Goal: Task Accomplishment & Management: Complete application form

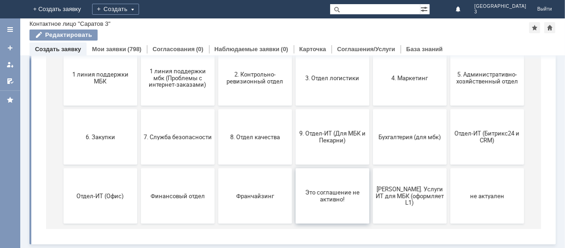
scroll to position [126, 0]
click at [327, 139] on span "9. Отдел-ИТ (Для МБК и Пекарни)" at bounding box center [332, 138] width 68 height 14
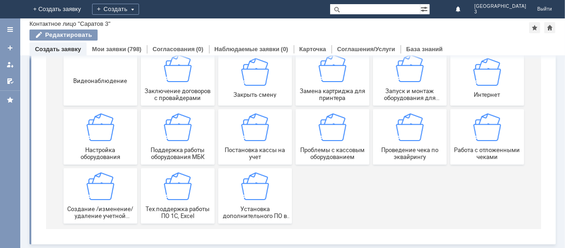
scroll to position [128, 0]
click at [489, 132] on img at bounding box center [487, 128] width 28 height 28
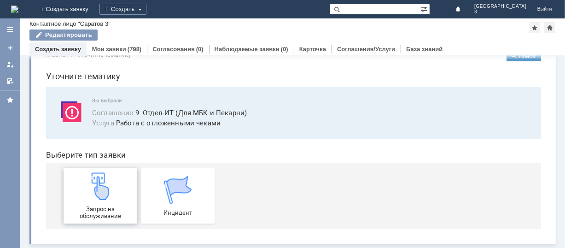
scroll to position [23, 0]
click at [102, 186] on img at bounding box center [100, 186] width 28 height 28
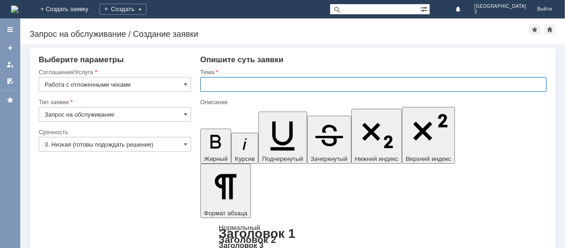
click at [219, 82] on input "text" at bounding box center [373, 84] width 346 height 15
type input "отл.чеки за [DATE]"
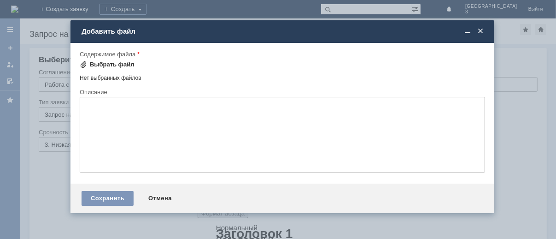
click at [108, 64] on div "Выбрать файл" at bounding box center [112, 64] width 45 height 7
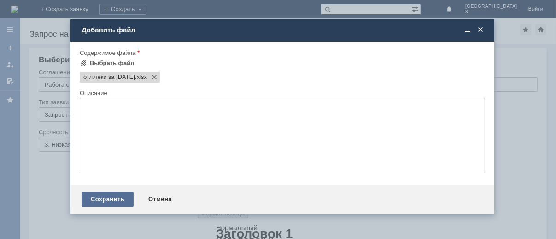
click at [110, 203] on div "Сохранить" at bounding box center [108, 199] width 52 height 15
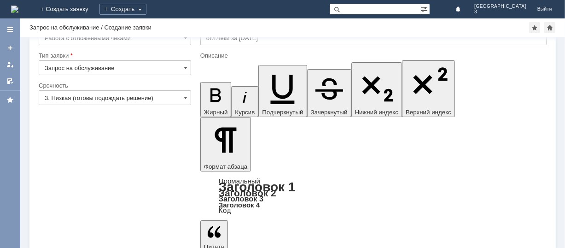
scroll to position [37, 0]
